Goal: Transaction & Acquisition: Purchase product/service

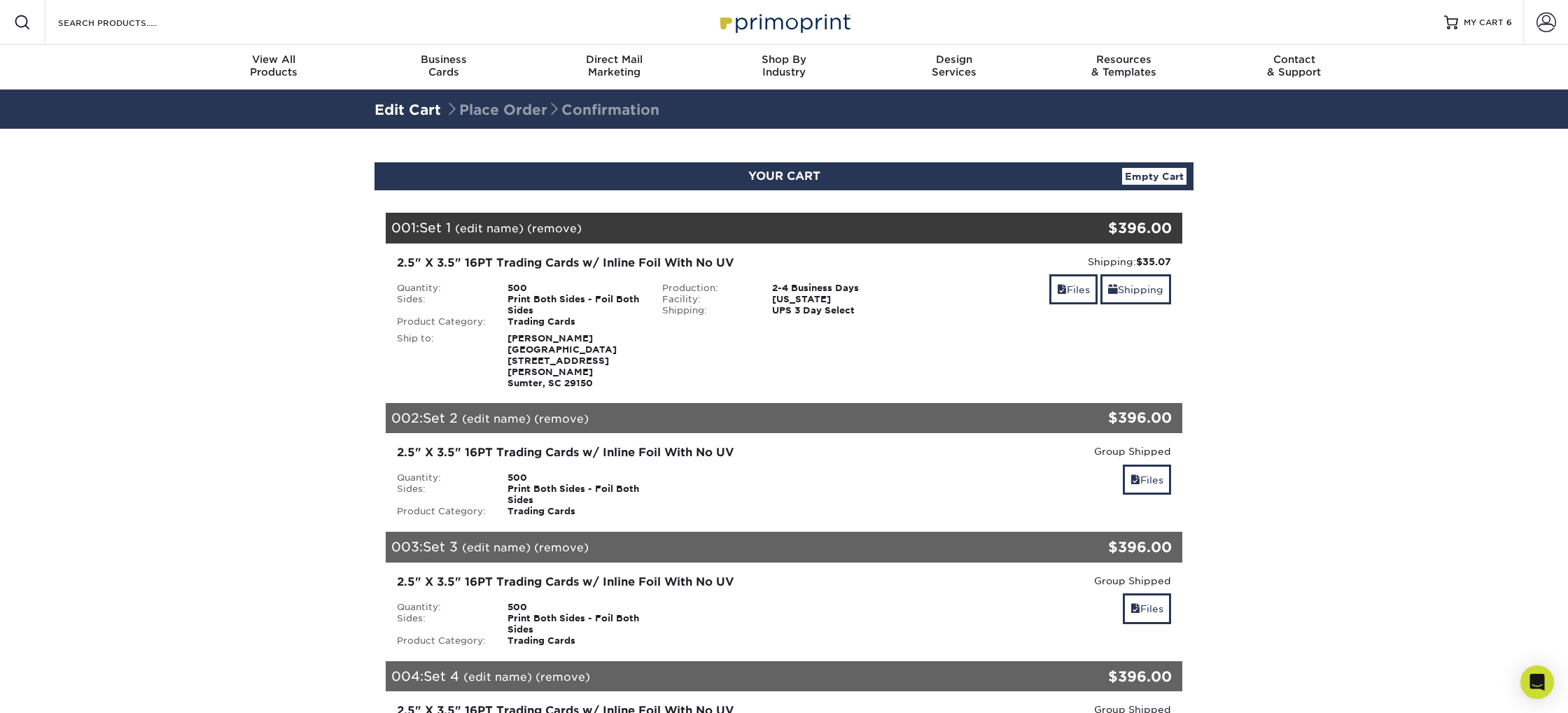
drag, startPoint x: 264, startPoint y: 223, endPoint x: 266, endPoint y: 204, distance: 19.1
click at [264, 223] on section "YOUR CART Empty Cart Your Cart is Empty Account Login Create Account Contact Us…" at bounding box center [784, 715] width 1568 height 1173
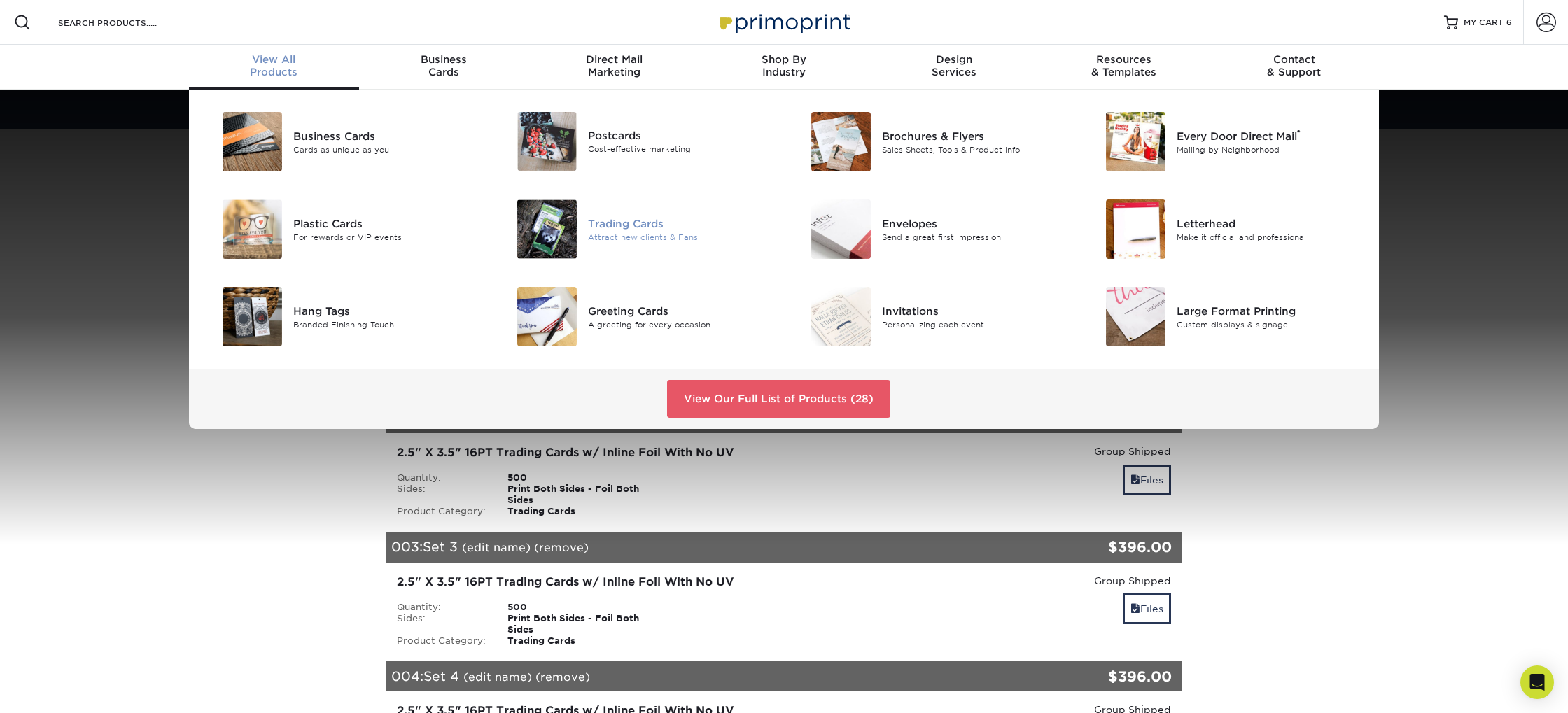
click at [602, 227] on div "Trading Cards" at bounding box center [680, 223] width 186 height 15
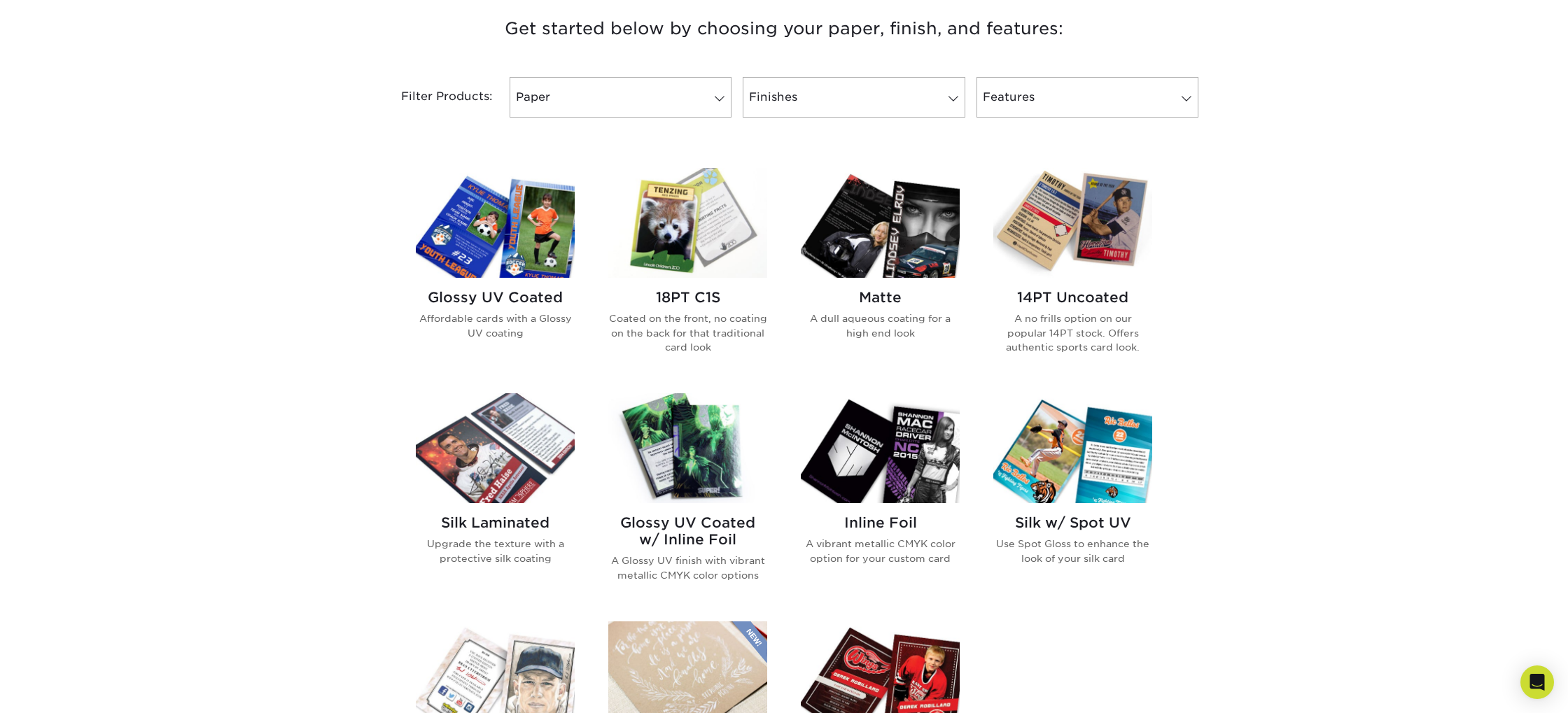
scroll to position [538, 0]
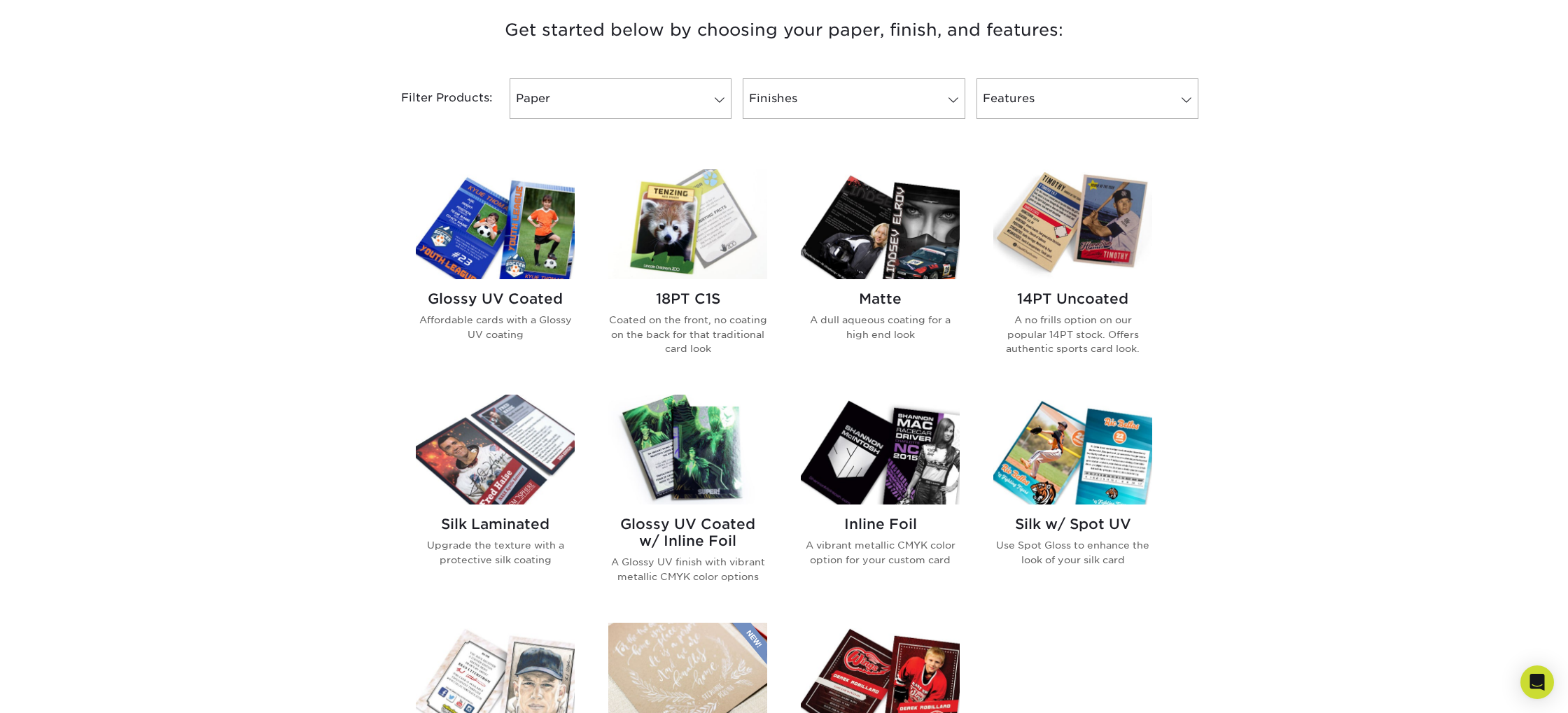
click at [677, 531] on h2 "Glossy UV Coated w/ Inline Foil" at bounding box center [687, 533] width 159 height 34
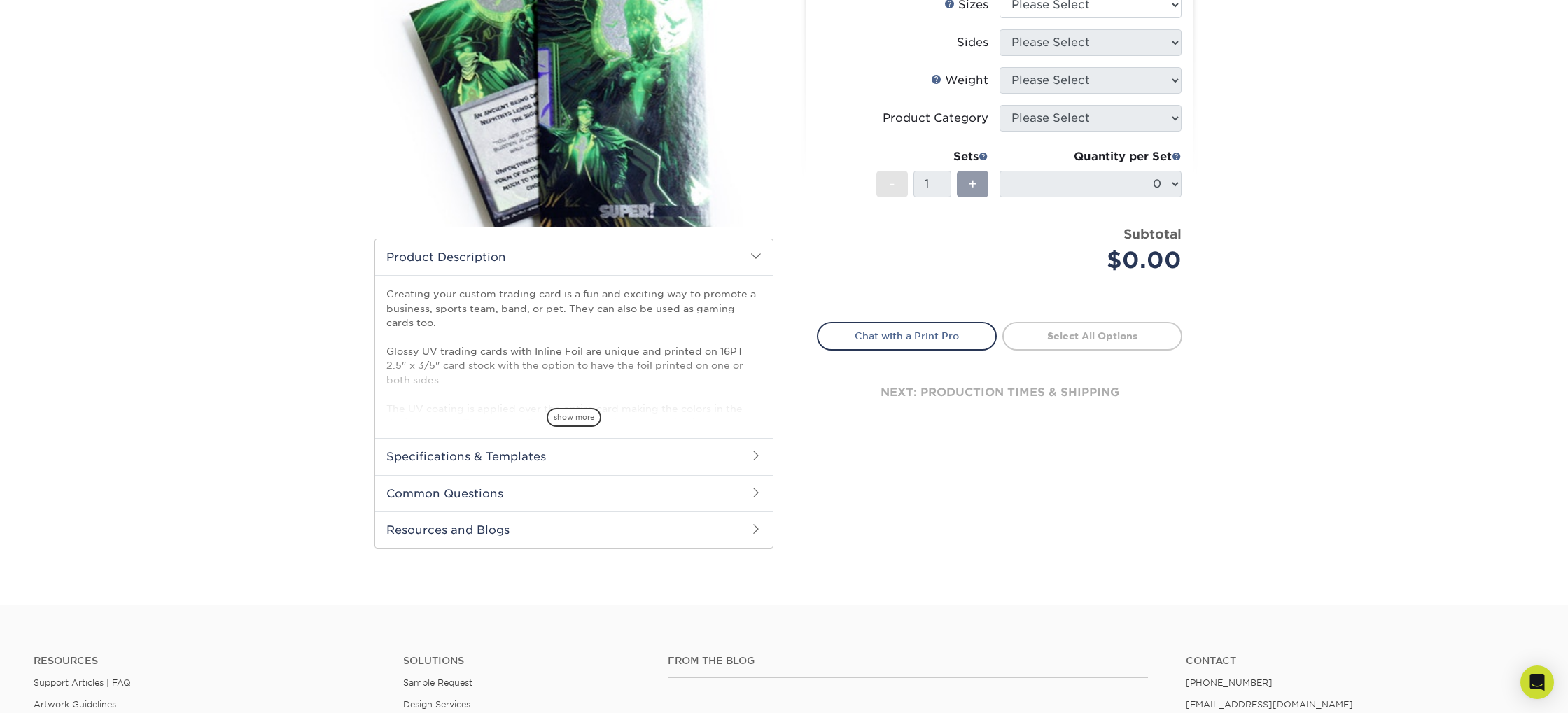
scroll to position [189, 0]
click at [582, 418] on span "show more" at bounding box center [574, 416] width 54 height 19
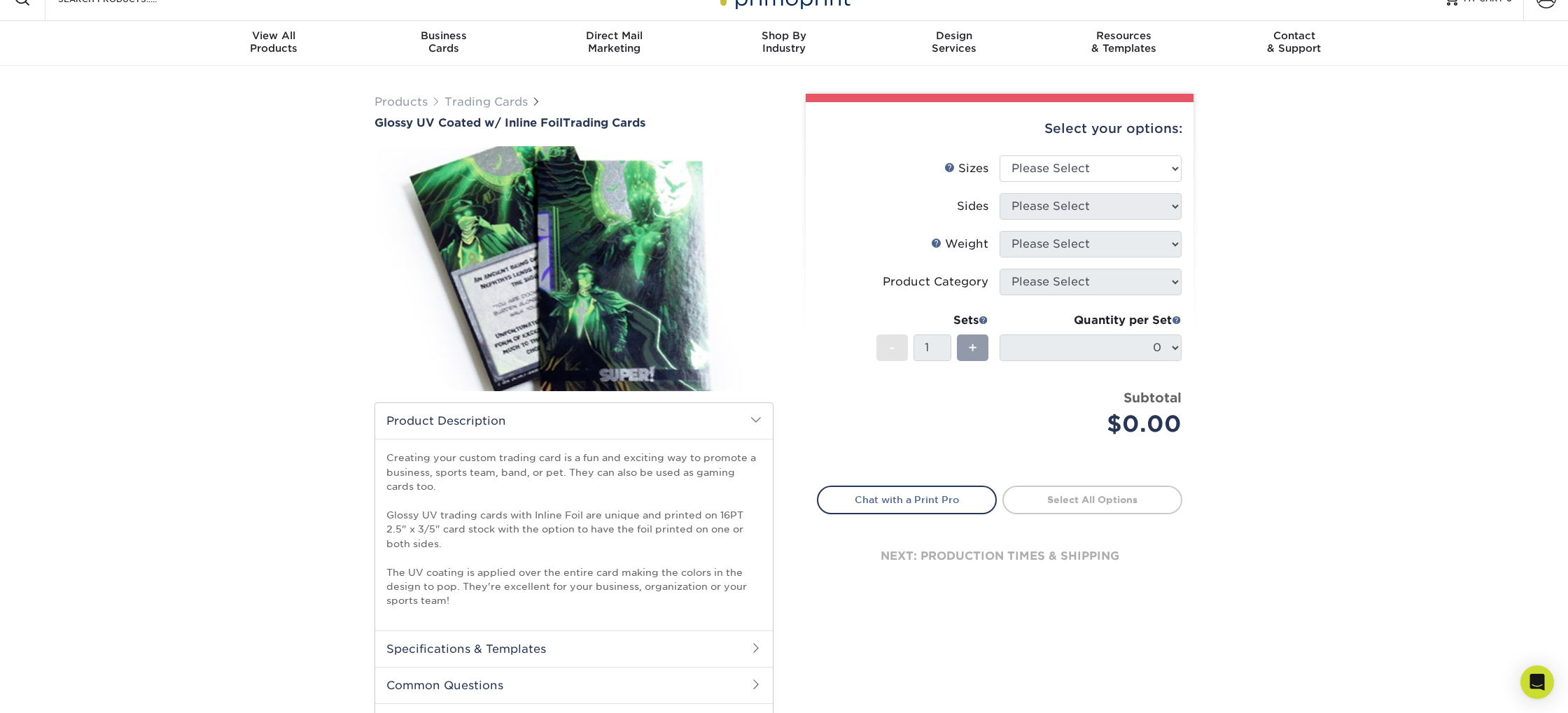
scroll to position [0, 0]
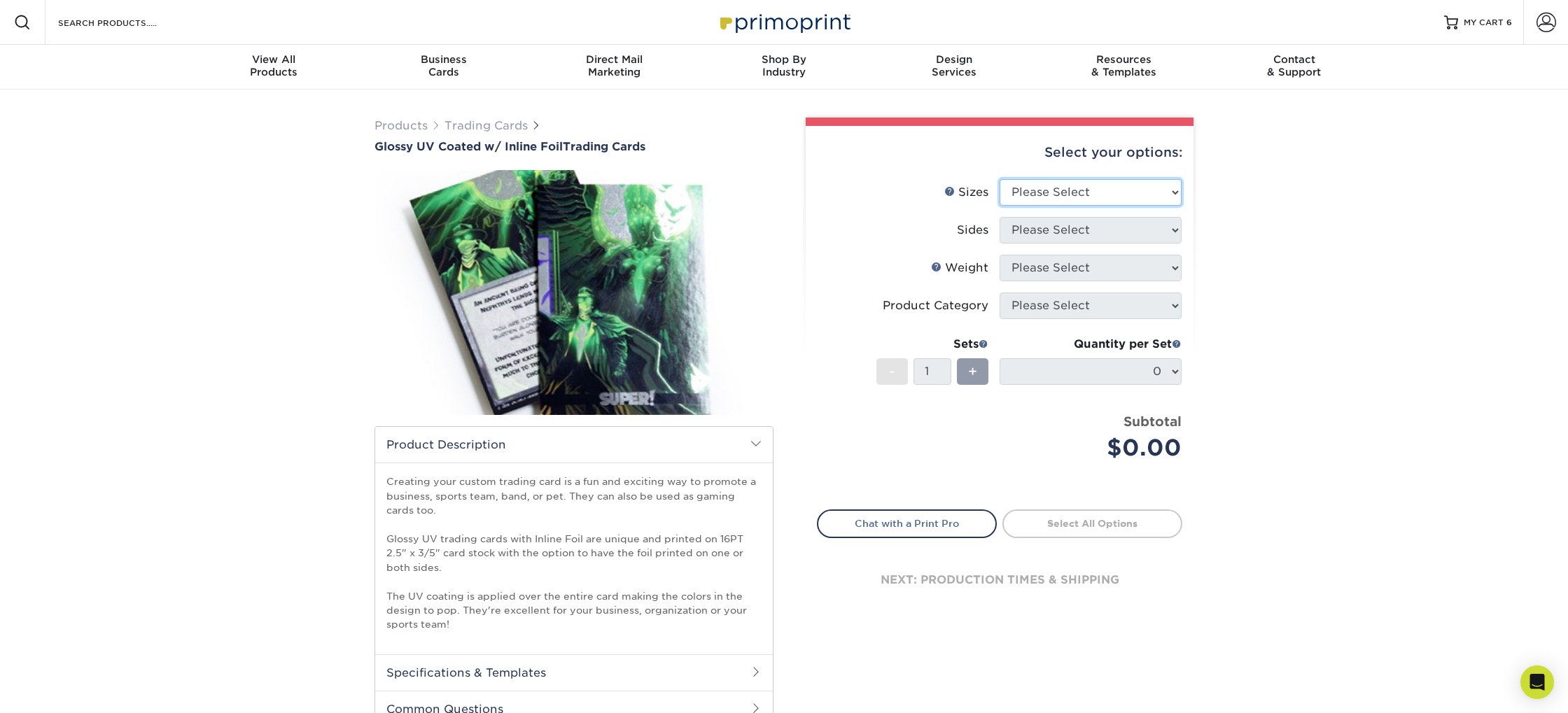
click at [1104, 187] on select "Please Select 2.5" x 3.5"" at bounding box center [1090, 193] width 182 height 27
select select "2.50x3.50"
click at [1000, 179] on select "Please Select 2.5" x 3.5"" at bounding box center [1090, 193] width 182 height 27
click at [1090, 230] on select "Please Select Print Both Sides - Foil Back Only Print Both Sides - Foil Both Si…" at bounding box center [1090, 230] width 182 height 27
select select "34527644-b4fd-4ffb-9092-1318eefcd9d9"
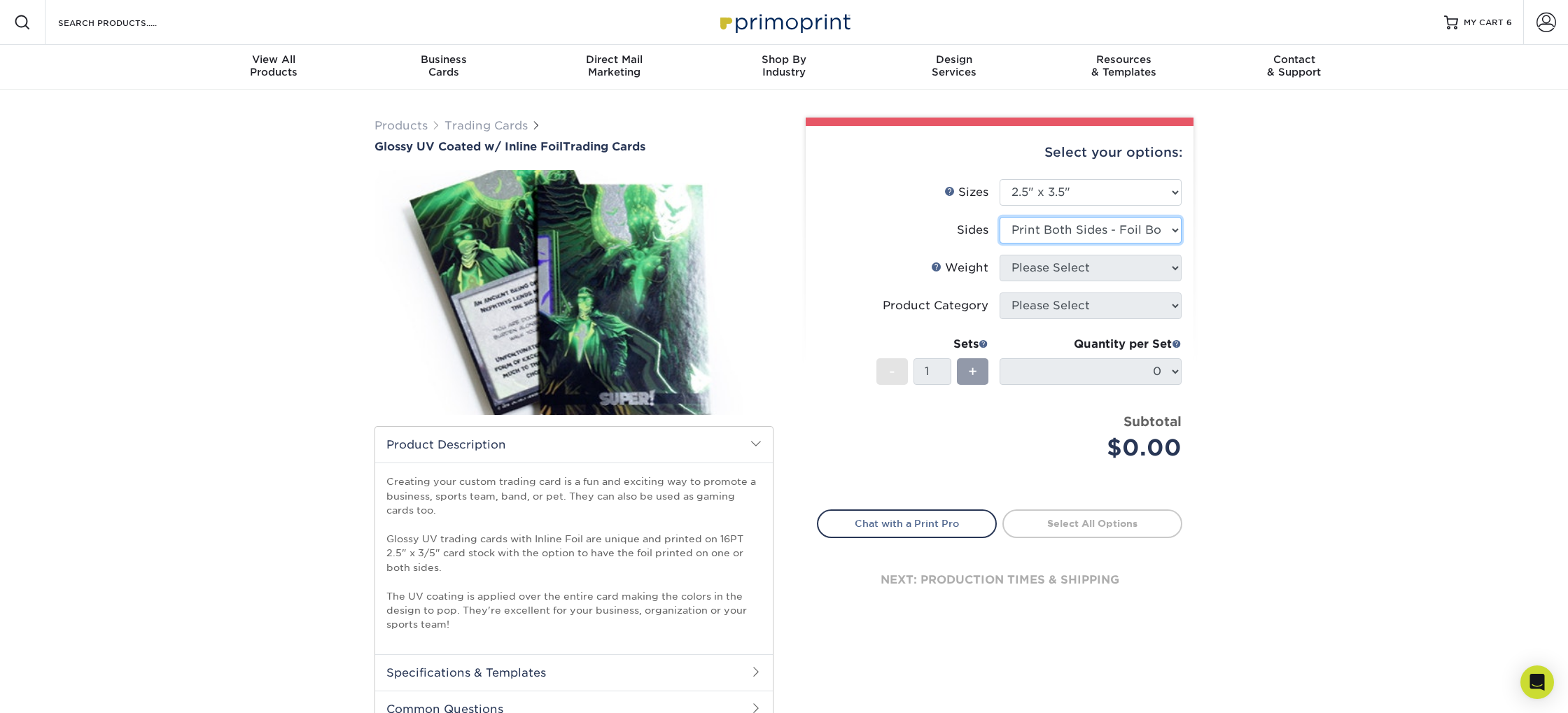
click at [1000, 217] on select "Please Select Print Both Sides - Foil Back Only Print Both Sides - Foil Both Si…" at bounding box center [1090, 230] width 182 height 27
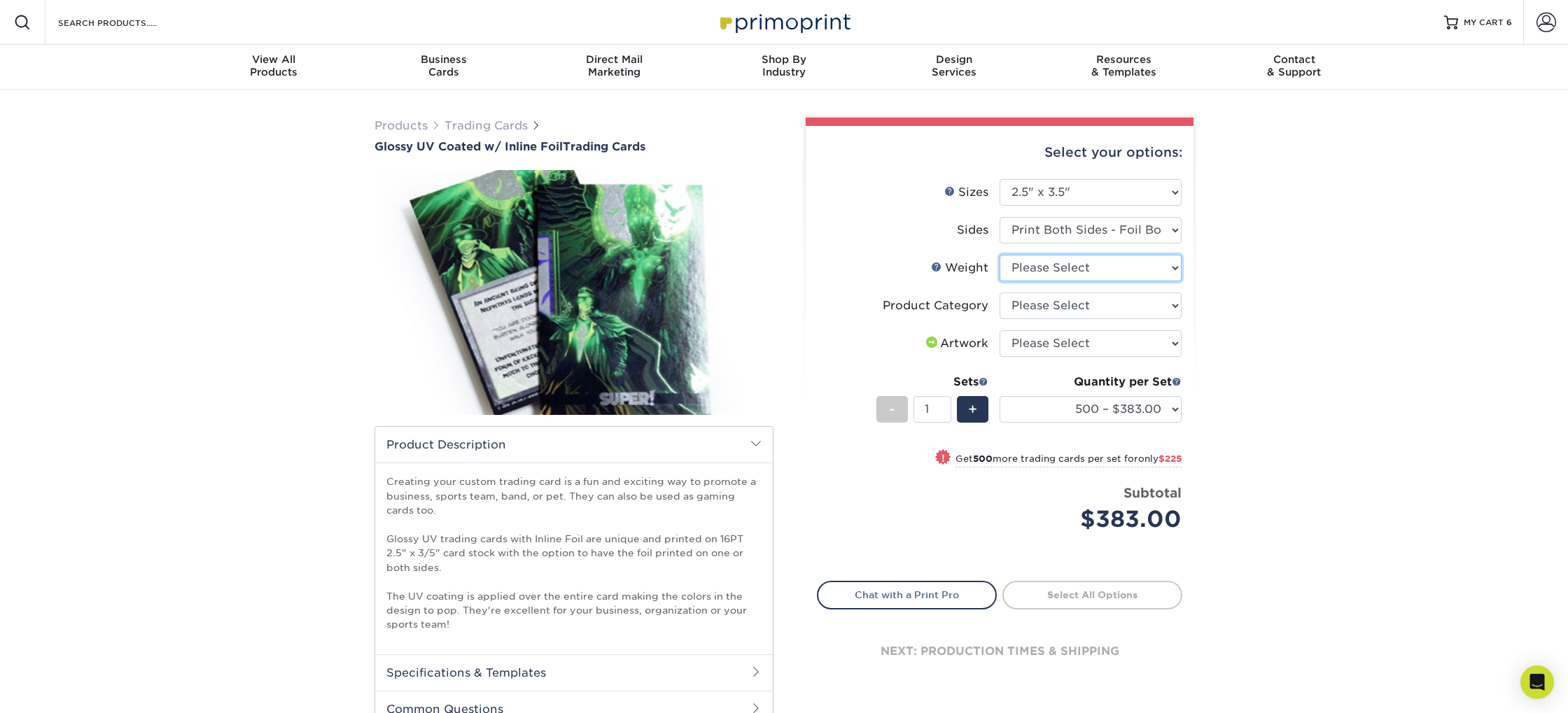
click at [1127, 271] on select "Please Select 16PT" at bounding box center [1090, 268] width 182 height 27
select select "16PT"
click at [1000, 255] on select "Please Select 16PT" at bounding box center [1090, 268] width 182 height 27
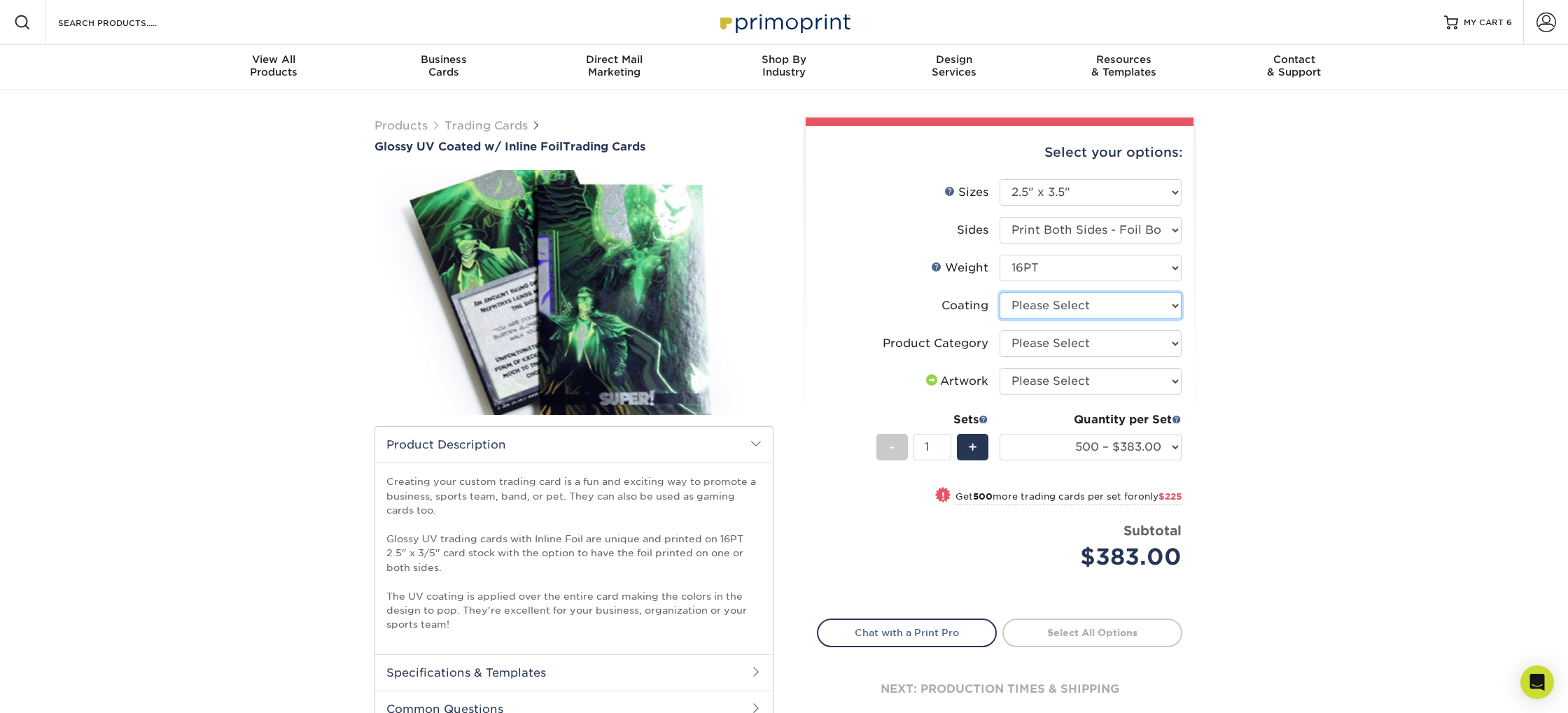
click at [1094, 308] on select at bounding box center [1090, 306] width 182 height 27
select select "ae367451-b2b8-45df-a344-0f05b6a12993"
click at [1000, 293] on select at bounding box center [1090, 306] width 182 height 27
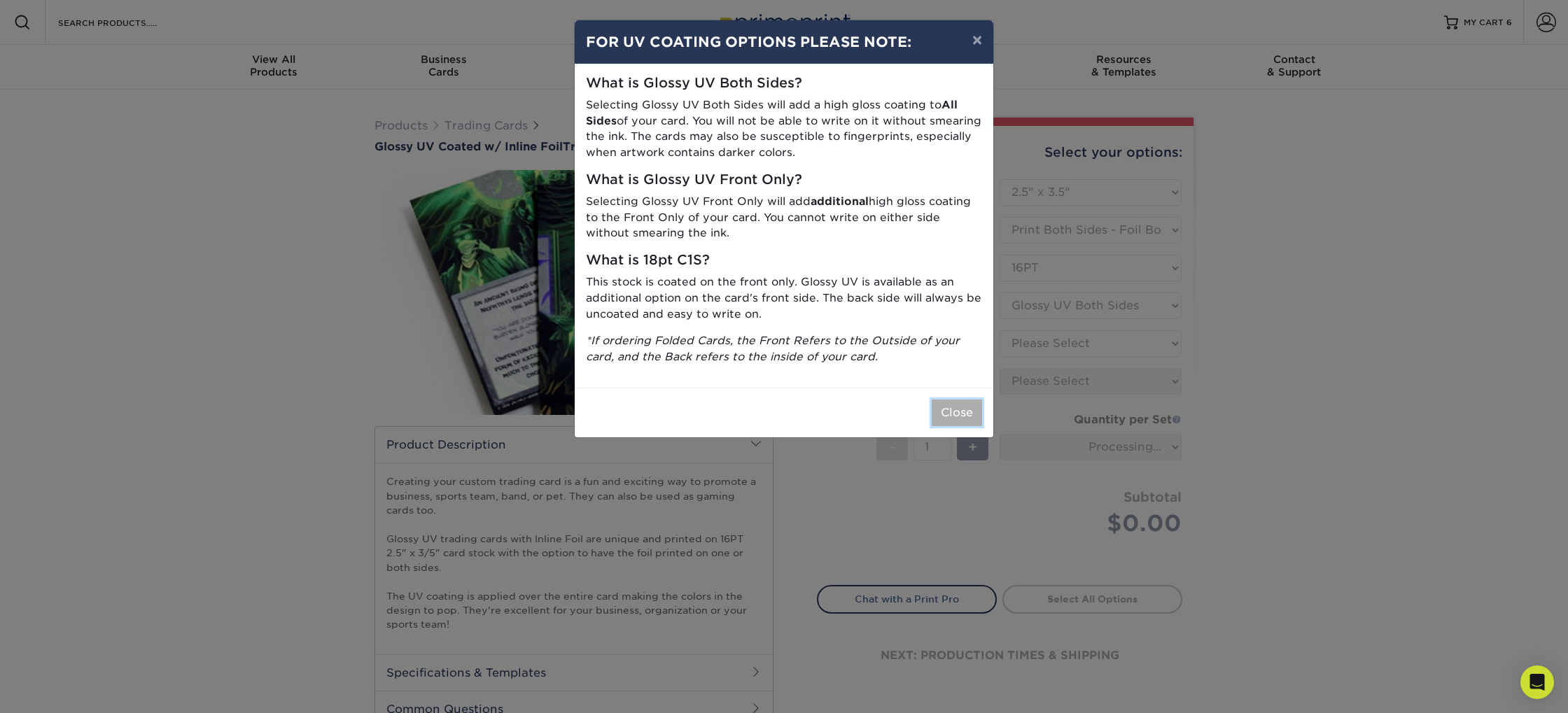
click at [954, 416] on button "Close" at bounding box center [956, 413] width 51 height 27
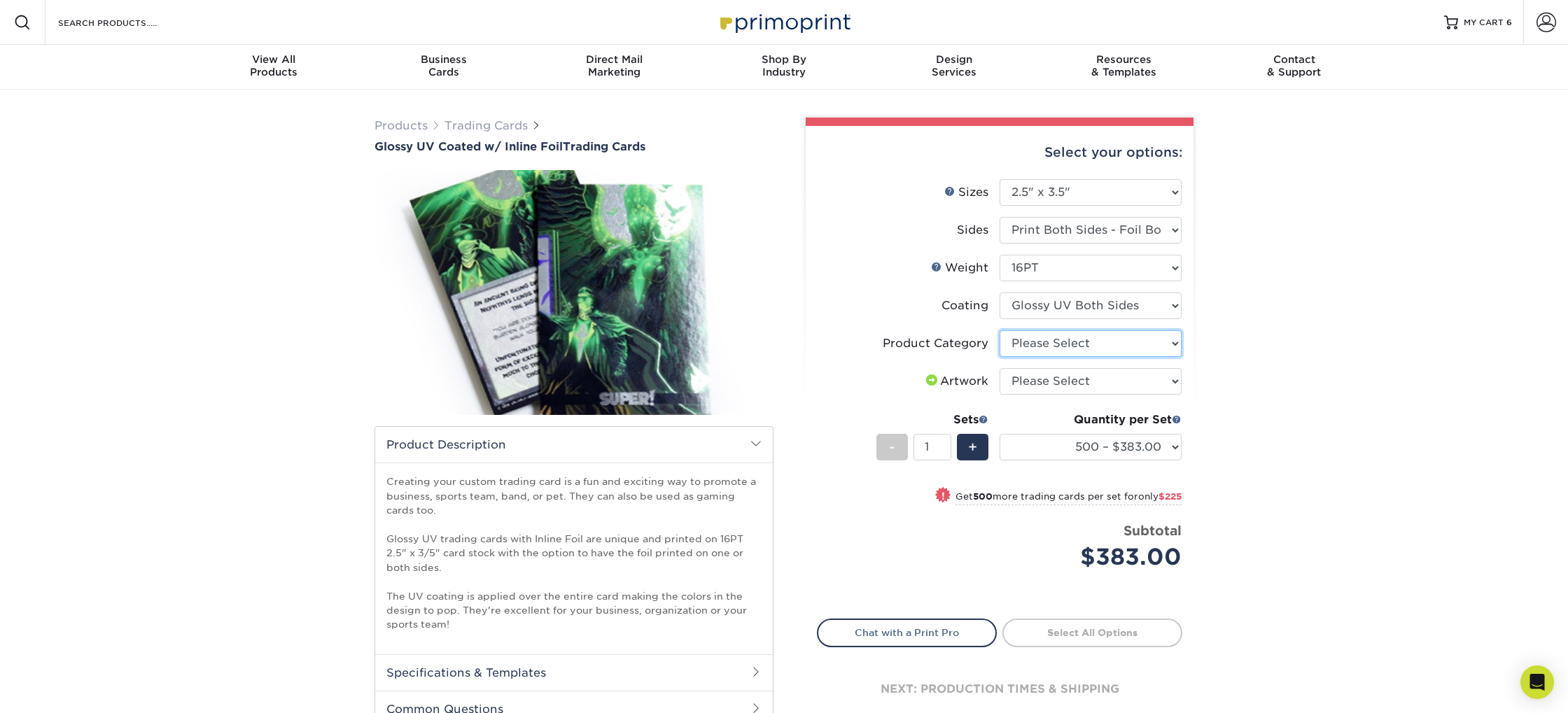
click at [1085, 341] on select "Please Select Trading Cards" at bounding box center [1090, 344] width 182 height 27
select select "c2f9bce9-36c2-409d-b101-c29d9d031e18"
click at [1000, 330] on select "Please Select Trading Cards" at bounding box center [1090, 344] width 182 height 27
click at [1083, 376] on select "Please Select I will upload files I need a design - $100" at bounding box center [1090, 382] width 182 height 27
select select "upload"
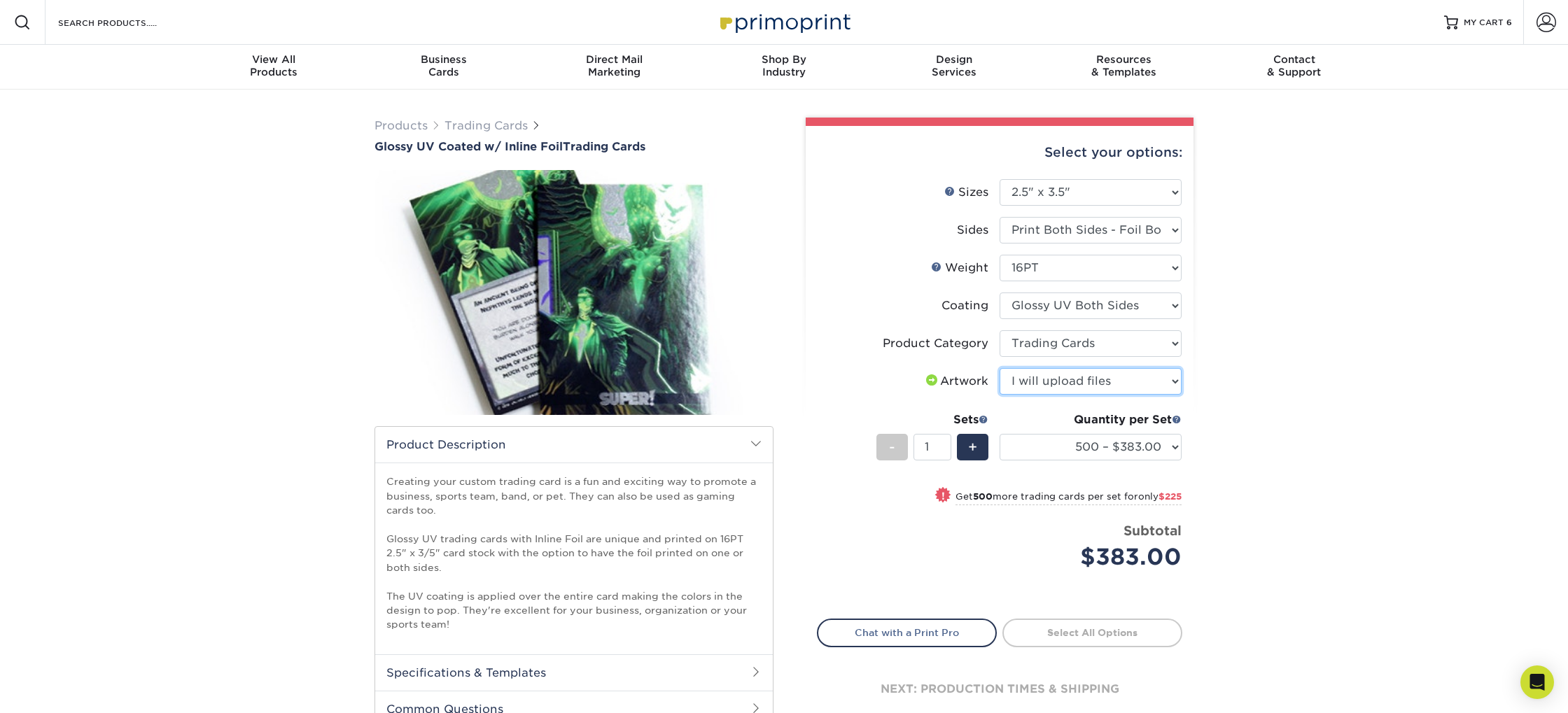
click at [1000, 368] on select "Please Select I will upload files I need a design - $100" at bounding box center [1090, 382] width 182 height 27
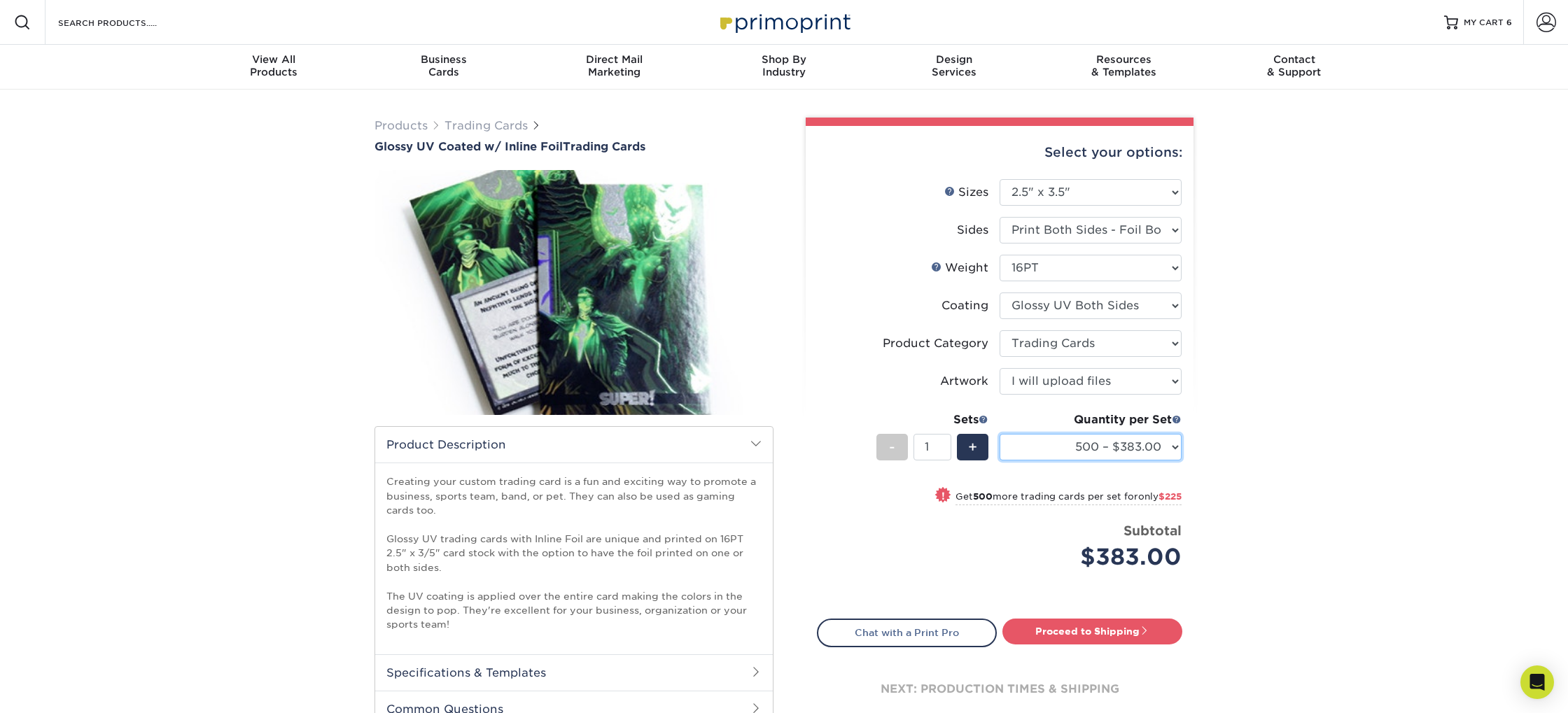
click at [1082, 440] on select "500 – $383.00 1000 – $608.00 2500 – $883.00 5000 – $1252.00" at bounding box center [1090, 448] width 182 height 27
click at [967, 446] on div "+" at bounding box center [972, 448] width 31 height 27
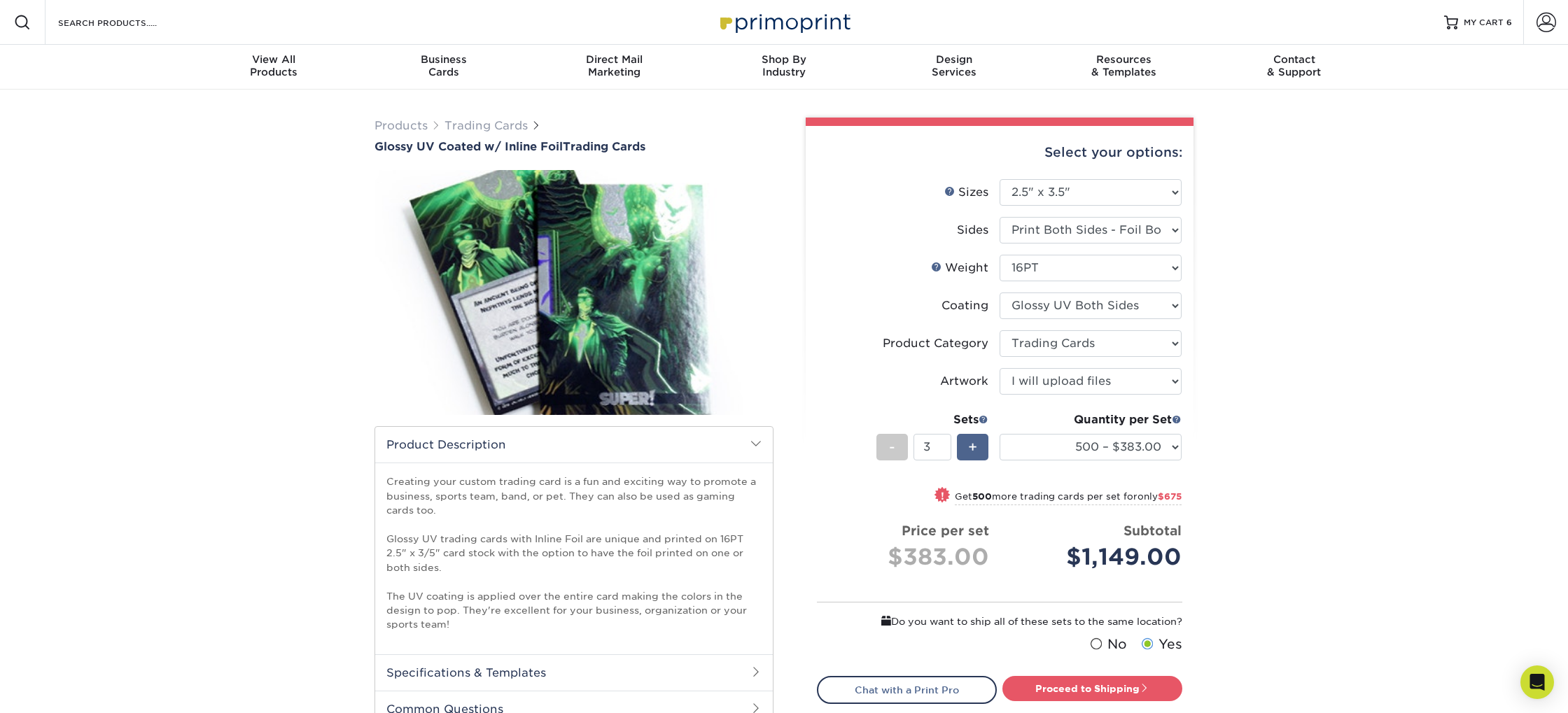
click at [967, 446] on div "+" at bounding box center [972, 448] width 31 height 27
type input "6"
click at [1315, 466] on div "Products Trading Cards Glossy UV Coated w/ Inline Foil Trading Cards /" at bounding box center [784, 464] width 1568 height 749
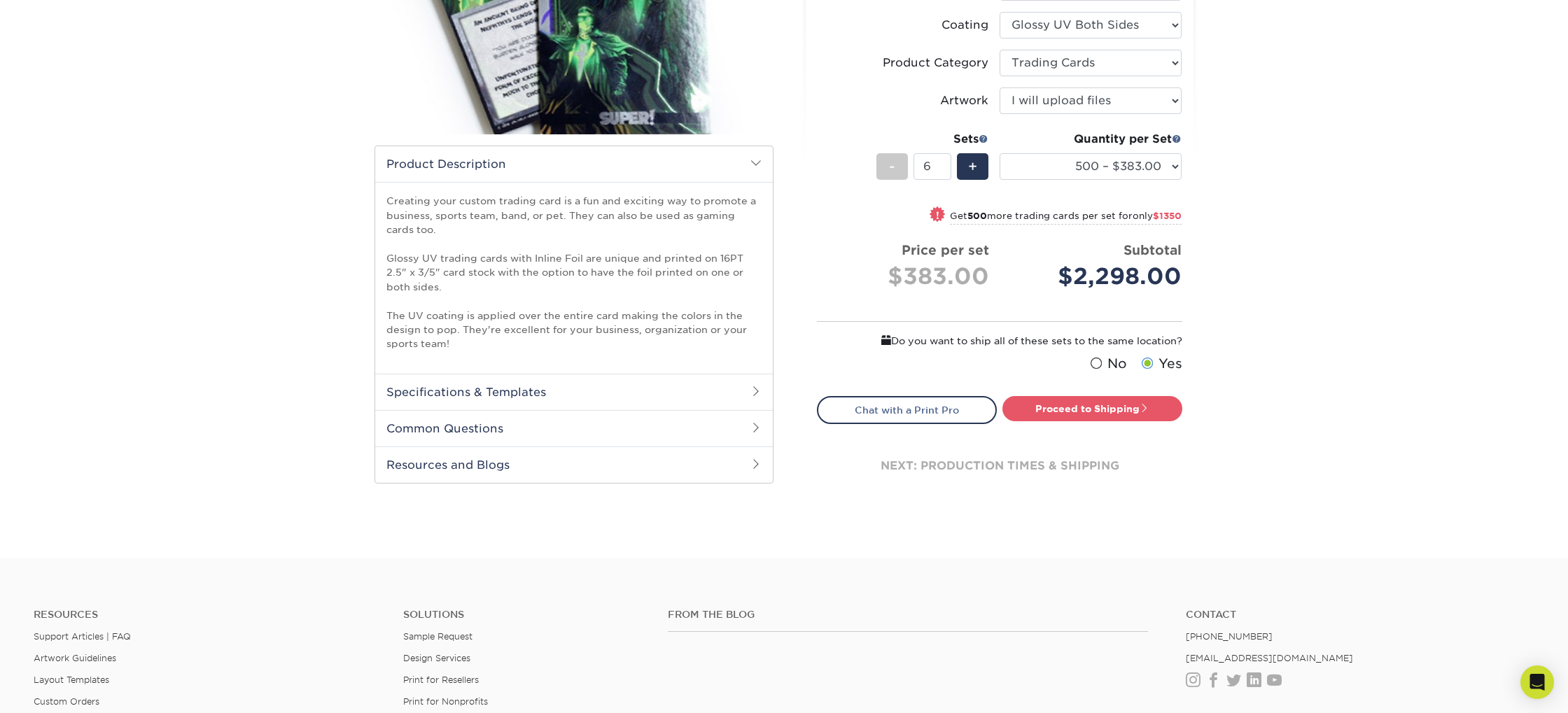
scroll to position [303, 0]
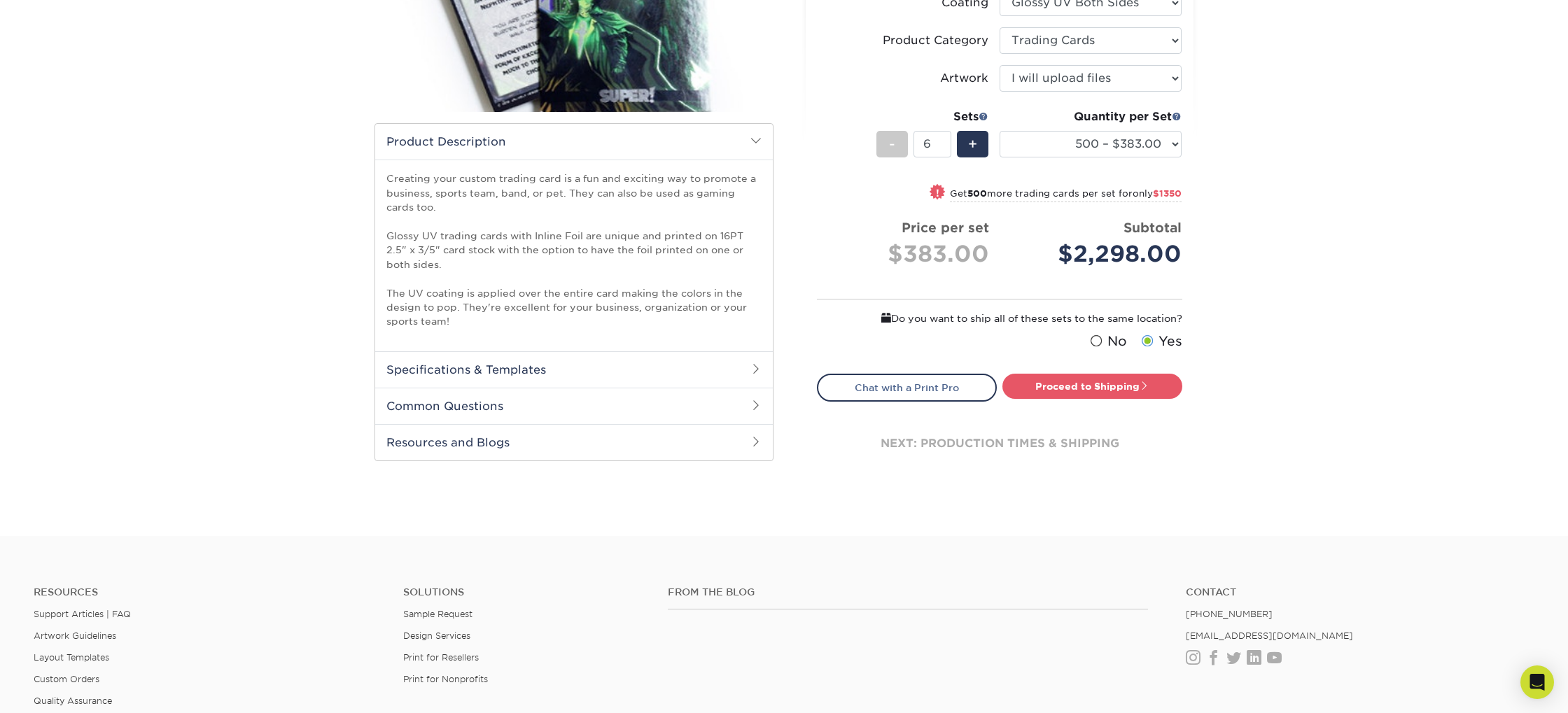
click at [681, 376] on h2 "Specifications & Templates" at bounding box center [574, 369] width 398 height 36
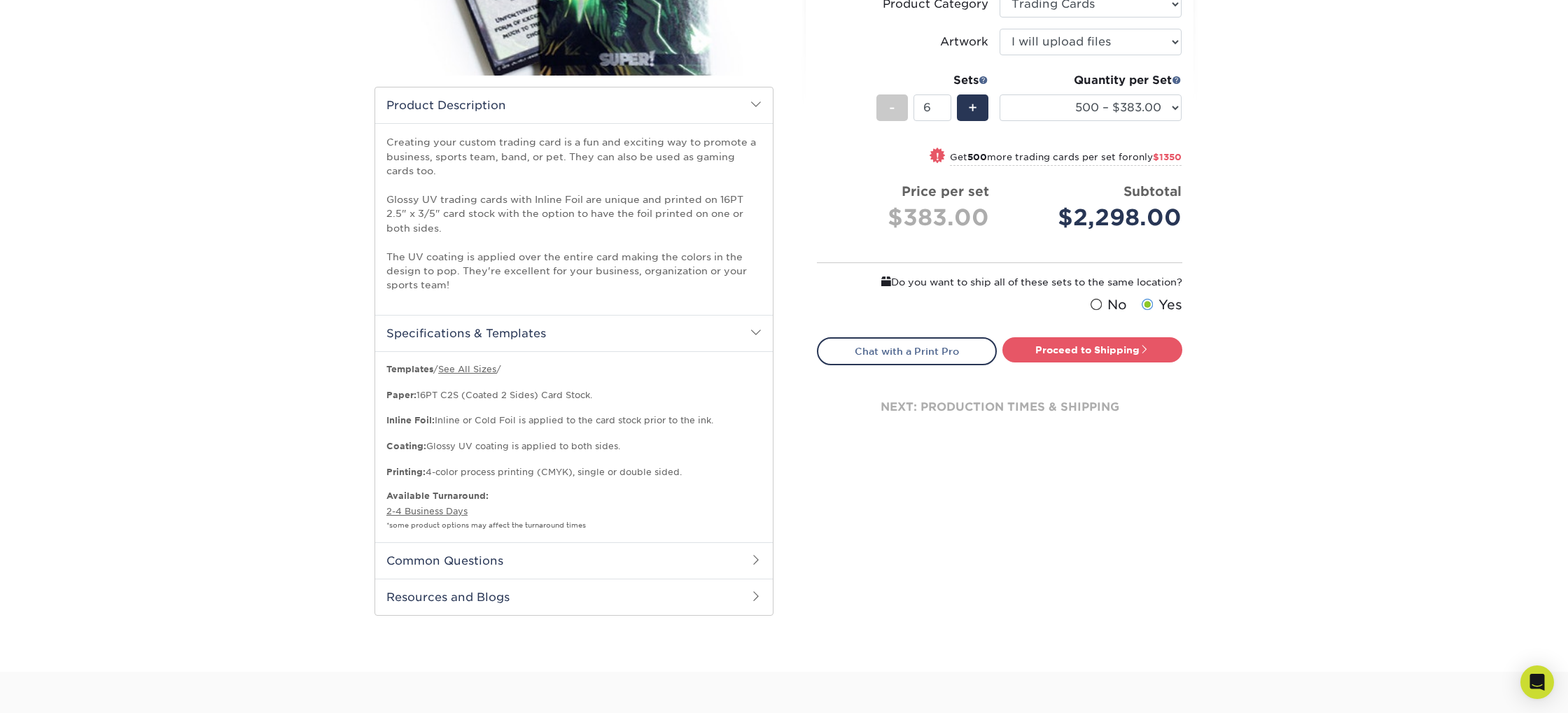
scroll to position [343, 0]
click at [667, 558] on h2 "Common Questions" at bounding box center [574, 558] width 398 height 36
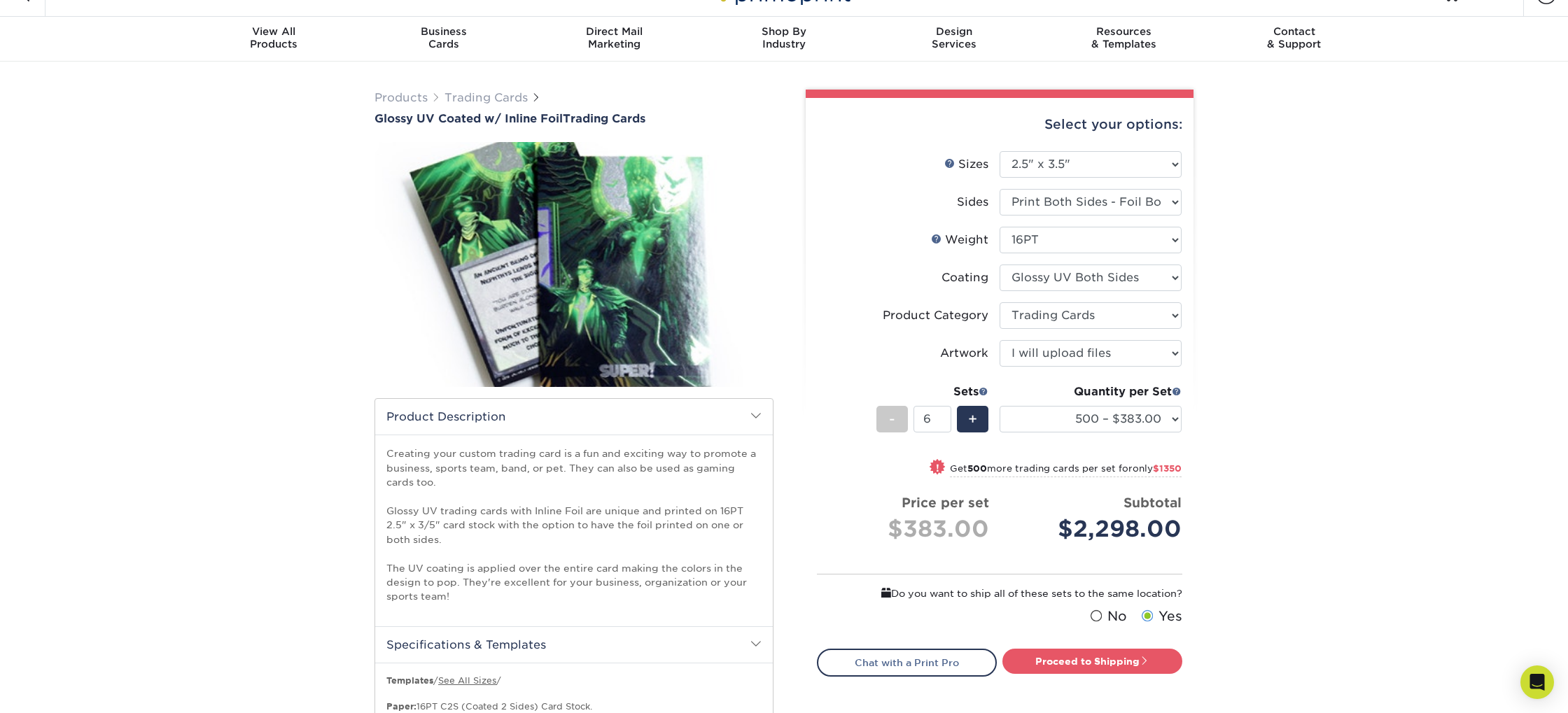
scroll to position [28, 0]
